Goal: Task Accomplishment & Management: Manage account settings

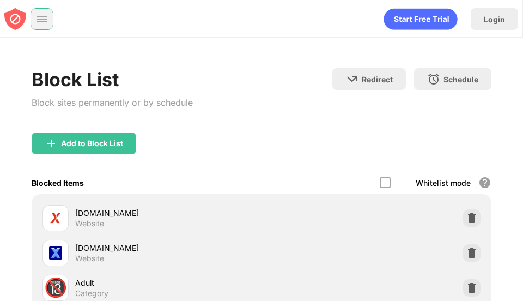
click at [39, 21] on img at bounding box center [42, 19] width 11 height 11
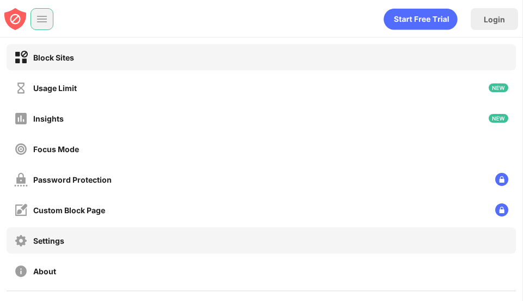
click at [40, 247] on div "Settings" at bounding box center [262, 240] width 510 height 26
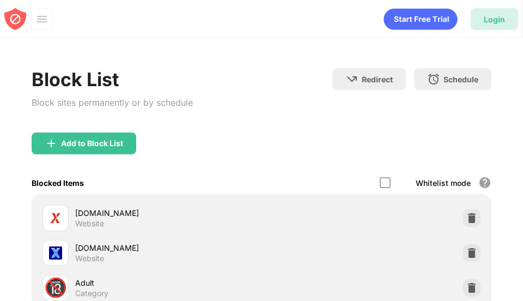
click at [484, 22] on div "Login" at bounding box center [494, 19] width 47 height 22
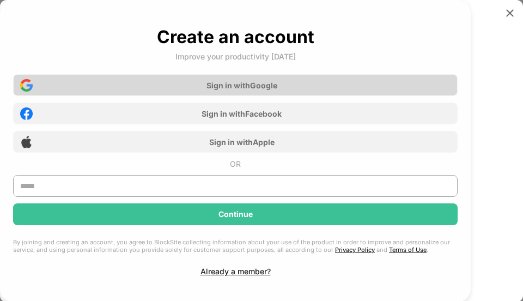
click at [243, 83] on div "Sign in with Google" at bounding box center [242, 85] width 71 height 9
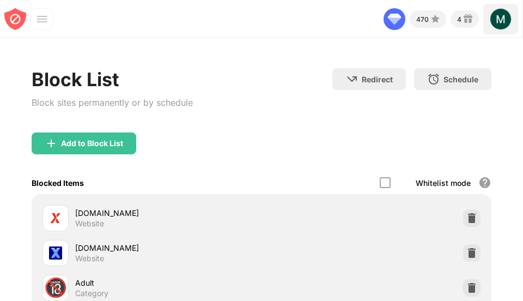
click at [506, 23] on img at bounding box center [501, 19] width 22 height 22
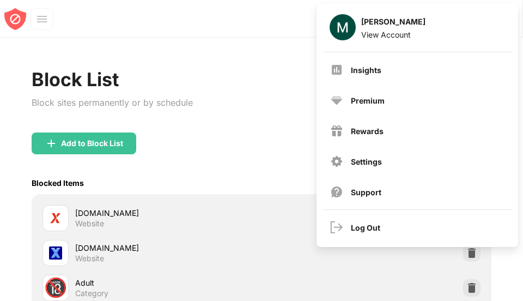
click at [223, 40] on div "Block List Block sites permanently or by schedule Redirect Choose a site to be …" at bounding box center [261, 245] width 523 height 415
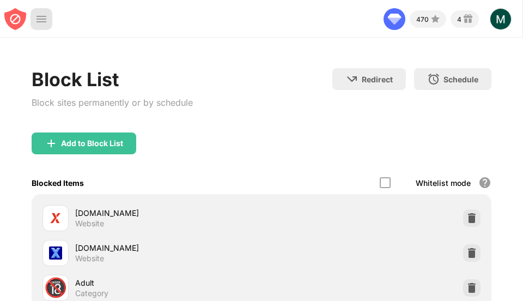
click at [44, 26] on div at bounding box center [42, 19] width 22 height 22
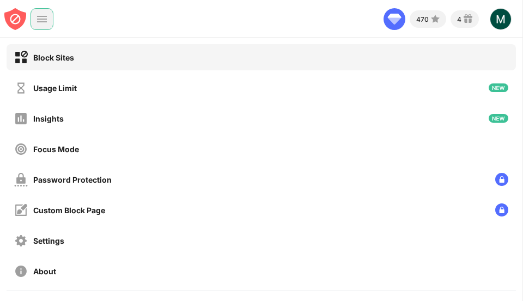
click at [61, 61] on div "Block Sites" at bounding box center [53, 57] width 41 height 9
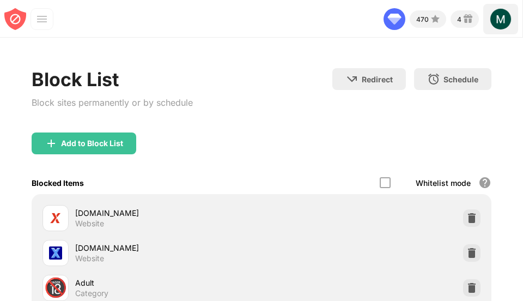
click at [502, 25] on img at bounding box center [501, 19] width 22 height 22
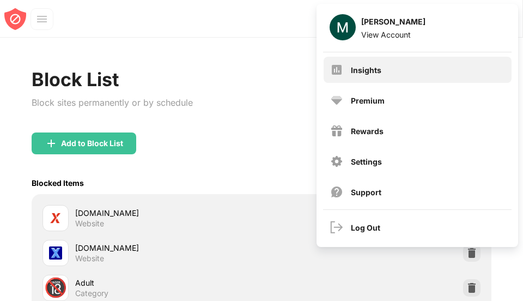
click at [368, 71] on div "Insights" at bounding box center [366, 69] width 31 height 9
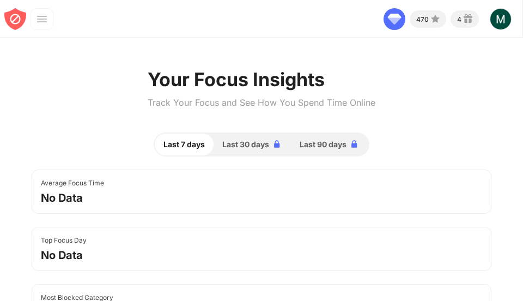
click at [12, 26] on img at bounding box center [15, 19] width 22 height 22
click at [37, 13] on div at bounding box center [42, 19] width 23 height 22
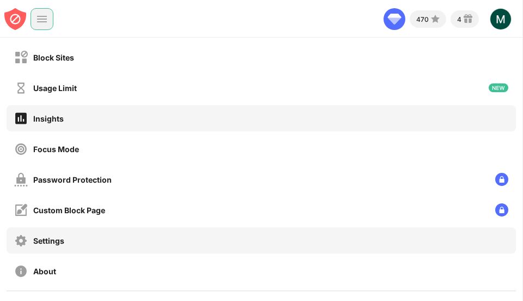
click at [54, 248] on div "Settings" at bounding box center [262, 240] width 510 height 26
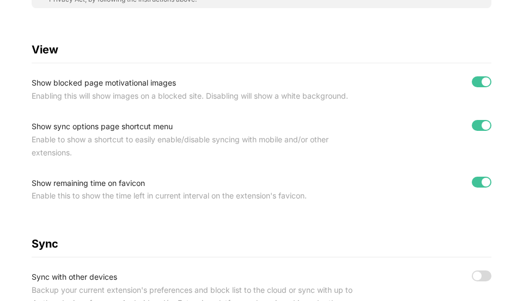
scroll to position [639, 0]
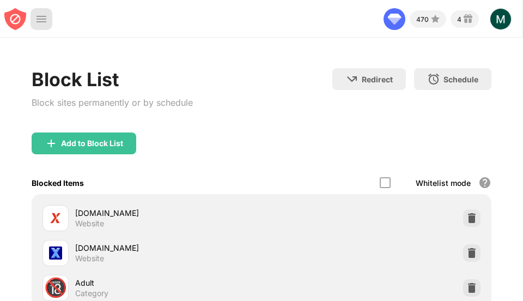
click at [40, 16] on img at bounding box center [41, 19] width 11 height 11
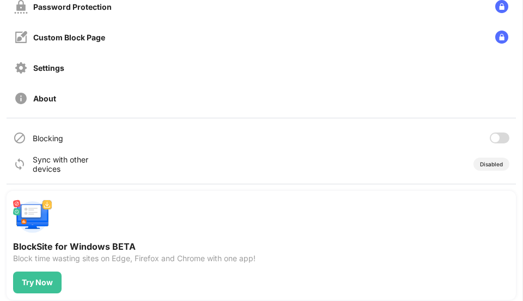
scroll to position [178, 0]
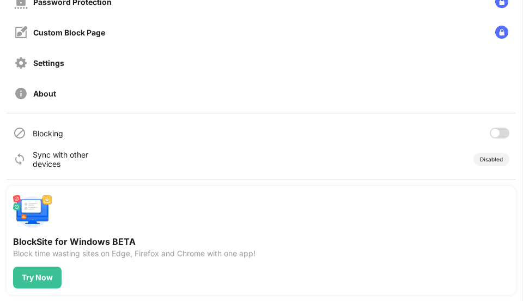
click at [505, 135] on div at bounding box center [500, 133] width 20 height 11
